Goal: Find specific page/section: Find specific page/section

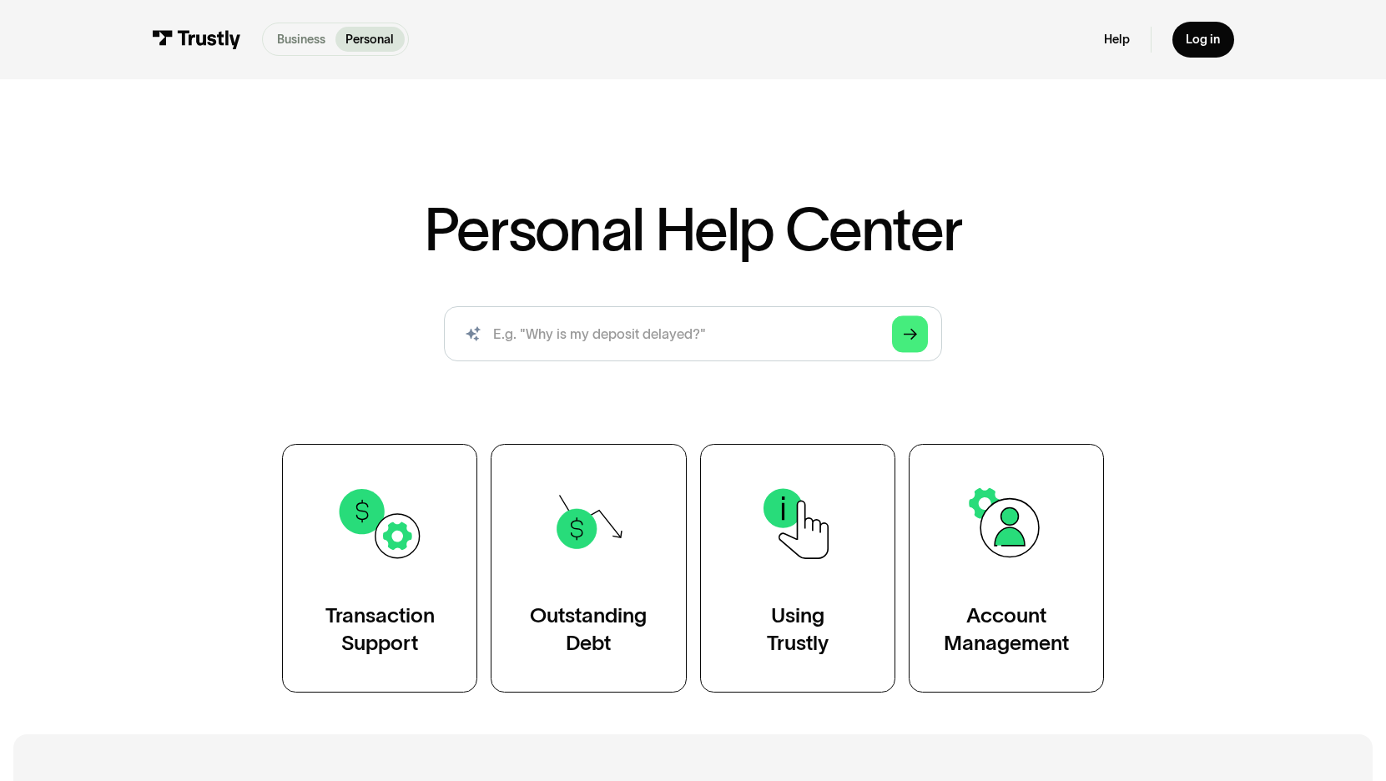
click at [300, 41] on p "Business" at bounding box center [301, 40] width 48 height 18
click at [317, 31] on p "Business" at bounding box center [301, 40] width 48 height 18
click at [308, 43] on p "Business" at bounding box center [301, 40] width 48 height 18
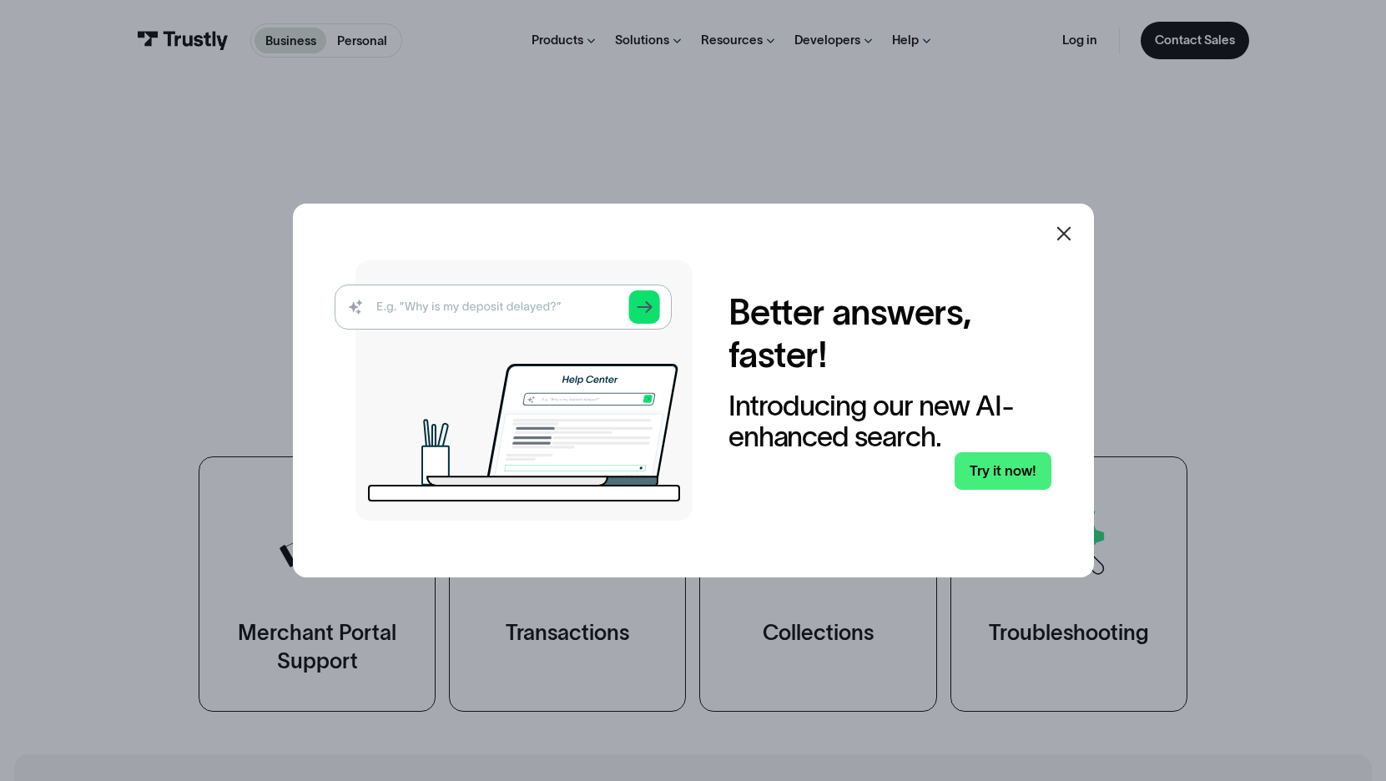
click at [1070, 225] on icon at bounding box center [1064, 234] width 20 height 20
